Goal: Navigation & Orientation: Find specific page/section

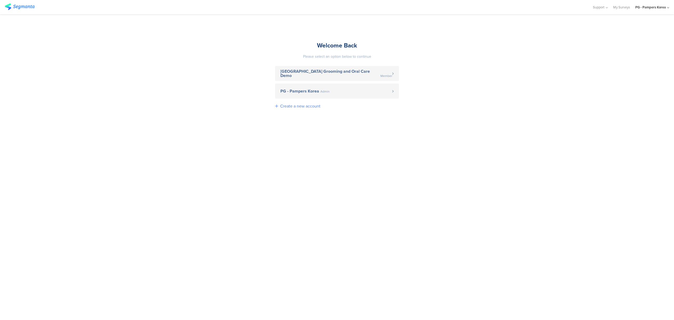
click at [350, 99] on div "Create a new account" at bounding box center [337, 106] width 124 height 15
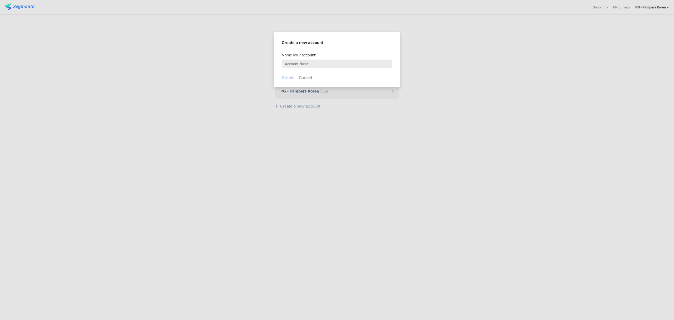
click at [350, 93] on div at bounding box center [337, 160] width 674 height 320
drag, startPoint x: 386, startPoint y: 135, endPoint x: 376, endPoint y: 115, distance: 21.9
click at [385, 132] on div at bounding box center [337, 160] width 674 height 320
click at [430, 129] on div at bounding box center [337, 160] width 674 height 320
click at [341, 39] on section "Create a new account" at bounding box center [337, 39] width 126 height 14
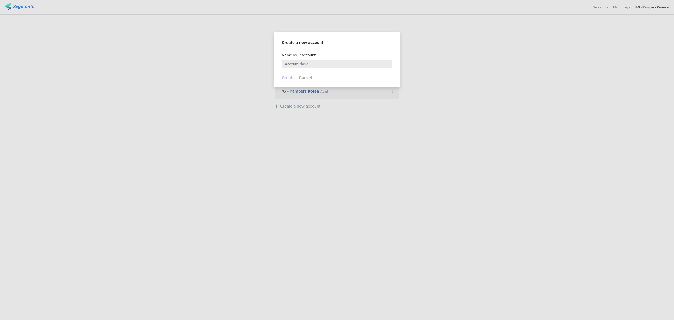
drag, startPoint x: 286, startPoint y: 78, endPoint x: 310, endPoint y: 81, distance: 24.4
click at [289, 78] on div at bounding box center [288, 78] width 13 height 6
drag, startPoint x: 310, startPoint y: 81, endPoint x: 309, endPoint y: 77, distance: 3.8
click at [310, 80] on button "Cancel" at bounding box center [305, 78] width 13 height 6
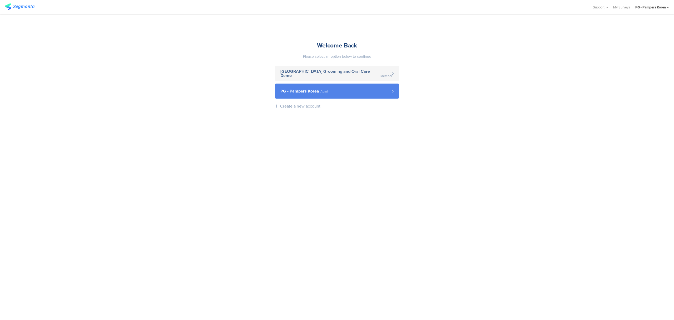
click at [321, 95] on link "PG - Pampers Korea Admin" at bounding box center [337, 90] width 124 height 15
